Goal: Transaction & Acquisition: Book appointment/travel/reservation

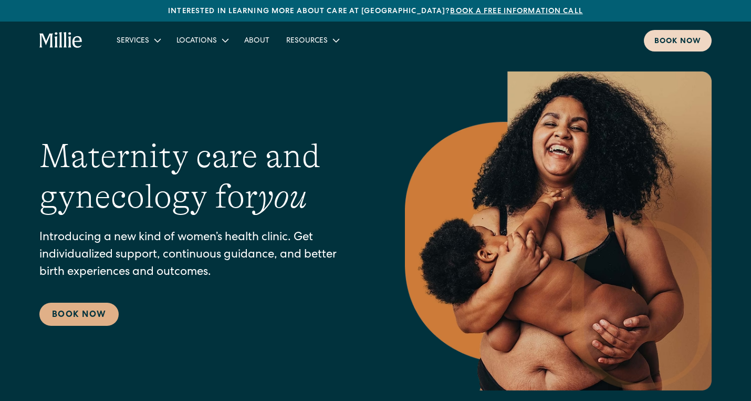
click at [685, 35] on link "Book now" at bounding box center [678, 41] width 68 height 22
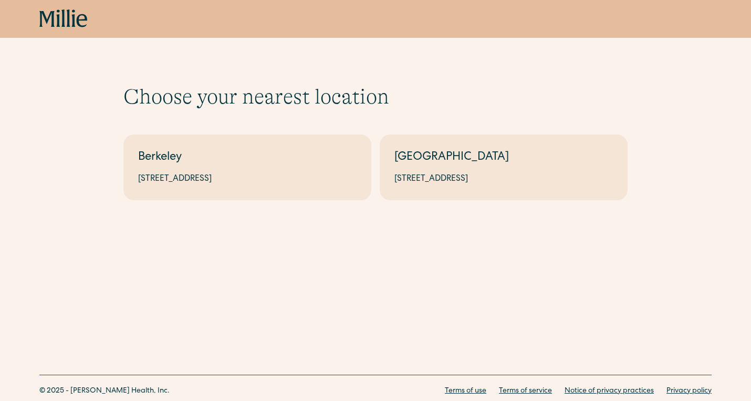
scroll to position [17, 0]
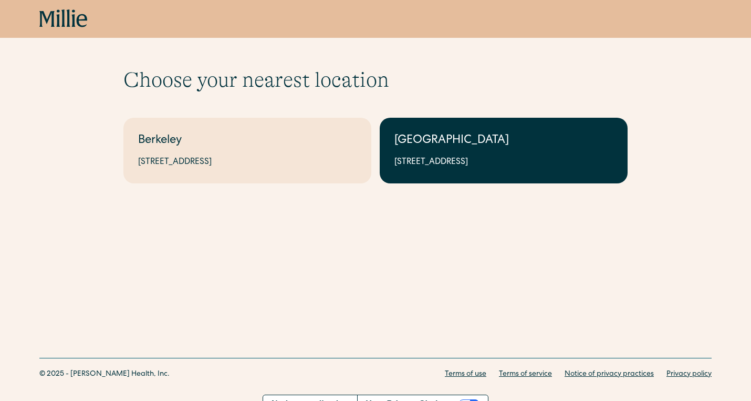
click at [431, 141] on div "[GEOGRAPHIC_DATA]" at bounding box center [503, 140] width 219 height 17
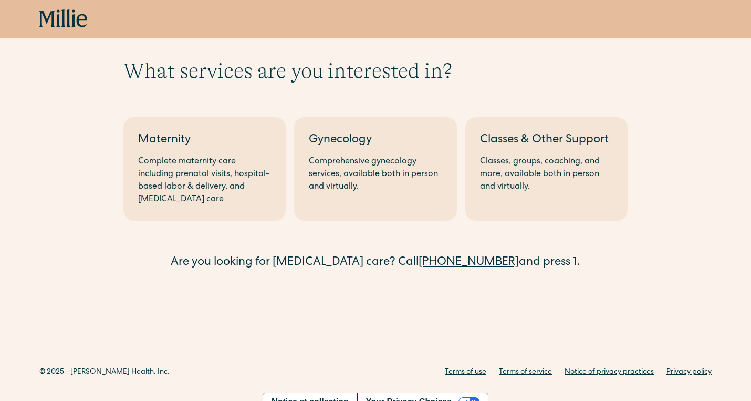
scroll to position [40, 0]
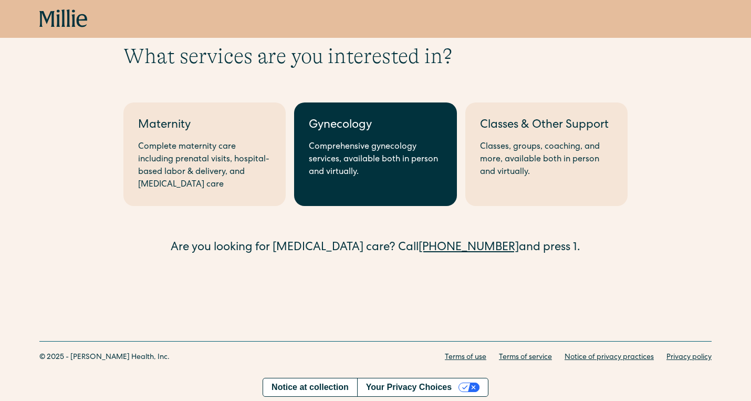
click at [360, 163] on div "Comprehensive gynecology services, available both in person and virtually." at bounding box center [375, 160] width 133 height 38
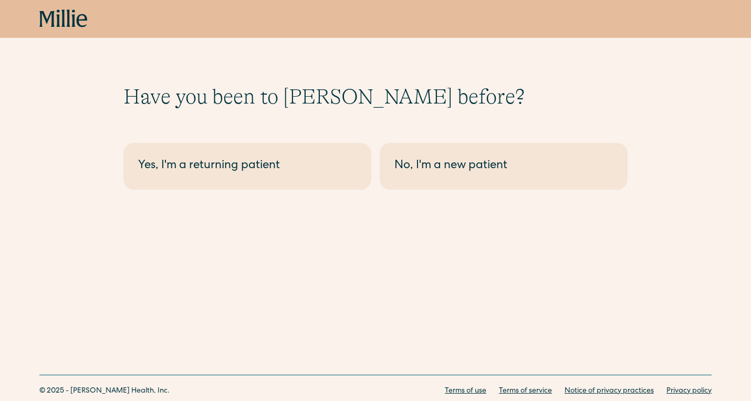
scroll to position [8, 0]
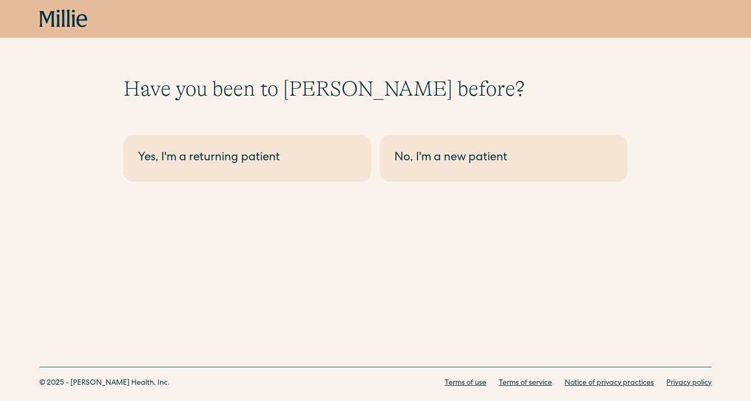
click at [400, 182] on div "Have you been to Millie before? Berkeley - Maternity Yes, I'm a returning patie…" at bounding box center [375, 112] width 751 height 240
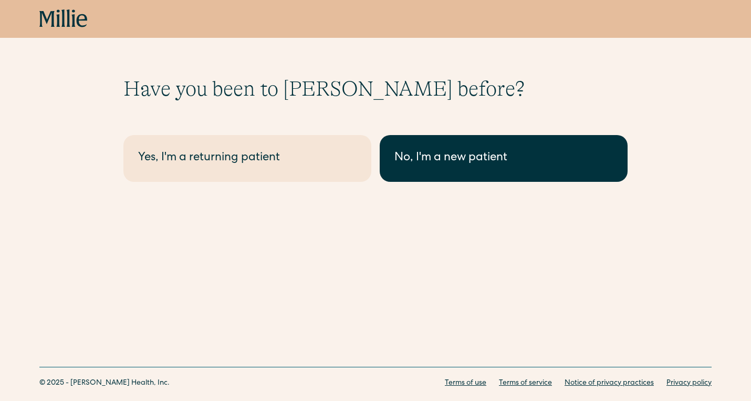
click at [402, 173] on link "No, I'm a new patient" at bounding box center [504, 158] width 248 height 47
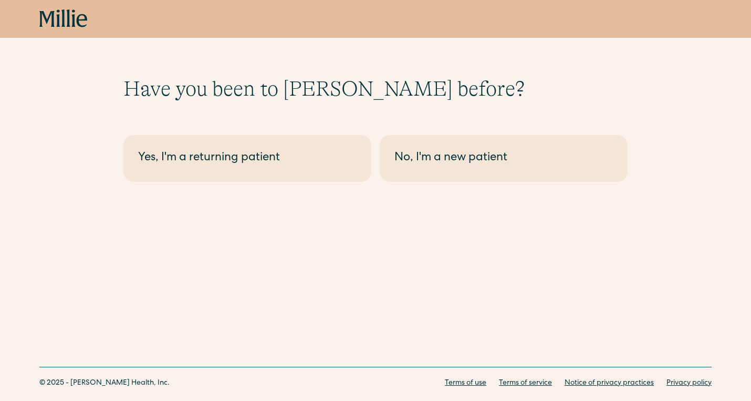
scroll to position [33, 0]
